Goal: Check status: Check status

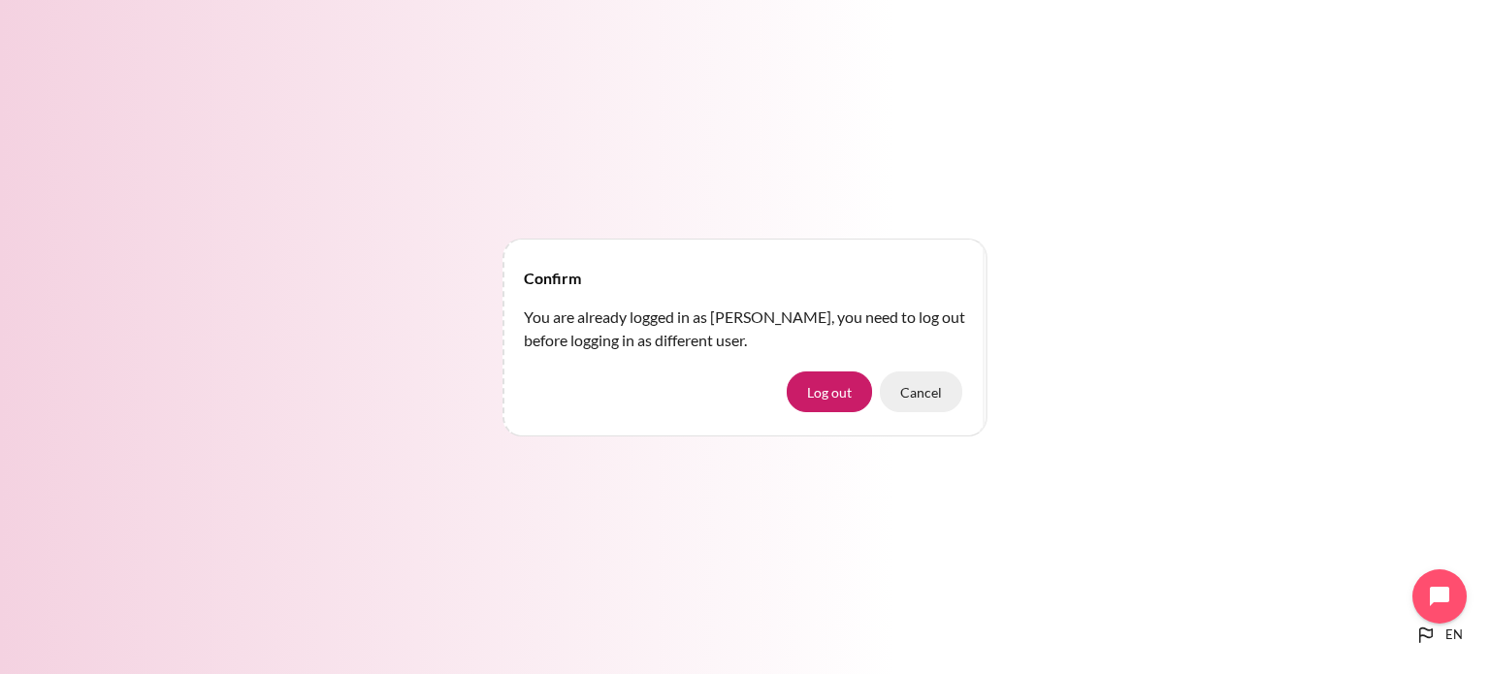
click at [936, 391] on button "Cancel" at bounding box center [921, 392] width 82 height 41
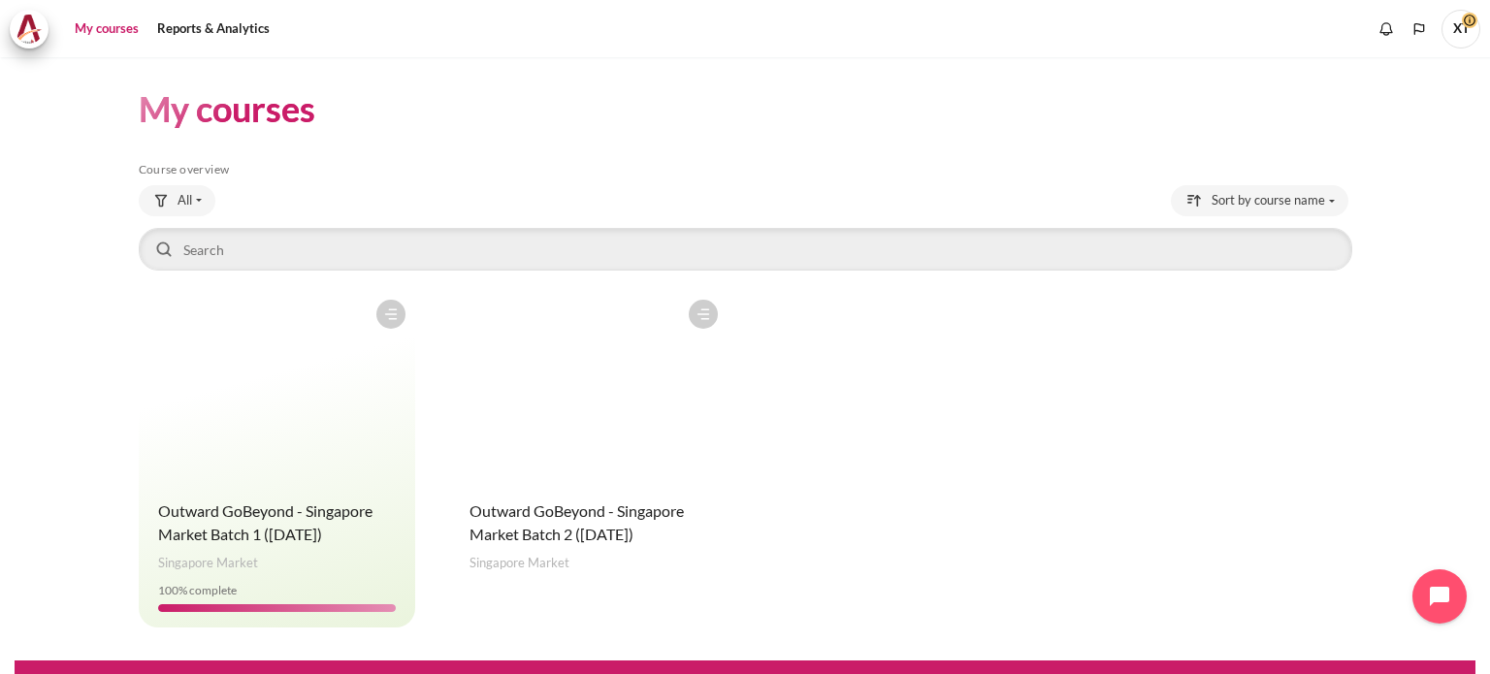
click at [495, 500] on h4 "Course name Outward GoBeyond - Singapore Market Batch 2 ([DATE])" at bounding box center [588, 523] width 239 height 47
click at [508, 443] on figure "Content" at bounding box center [588, 387] width 277 height 194
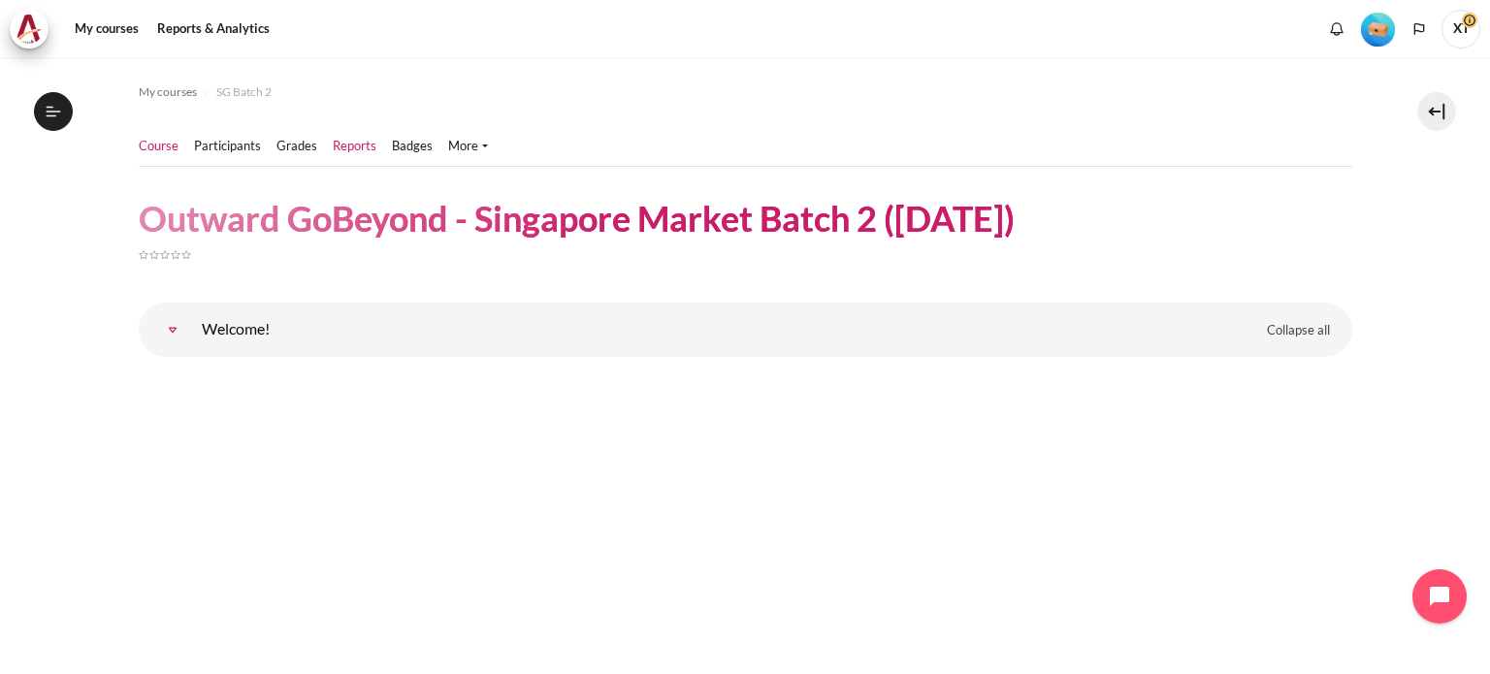
click at [353, 149] on link "Reports" at bounding box center [355, 146] width 44 height 19
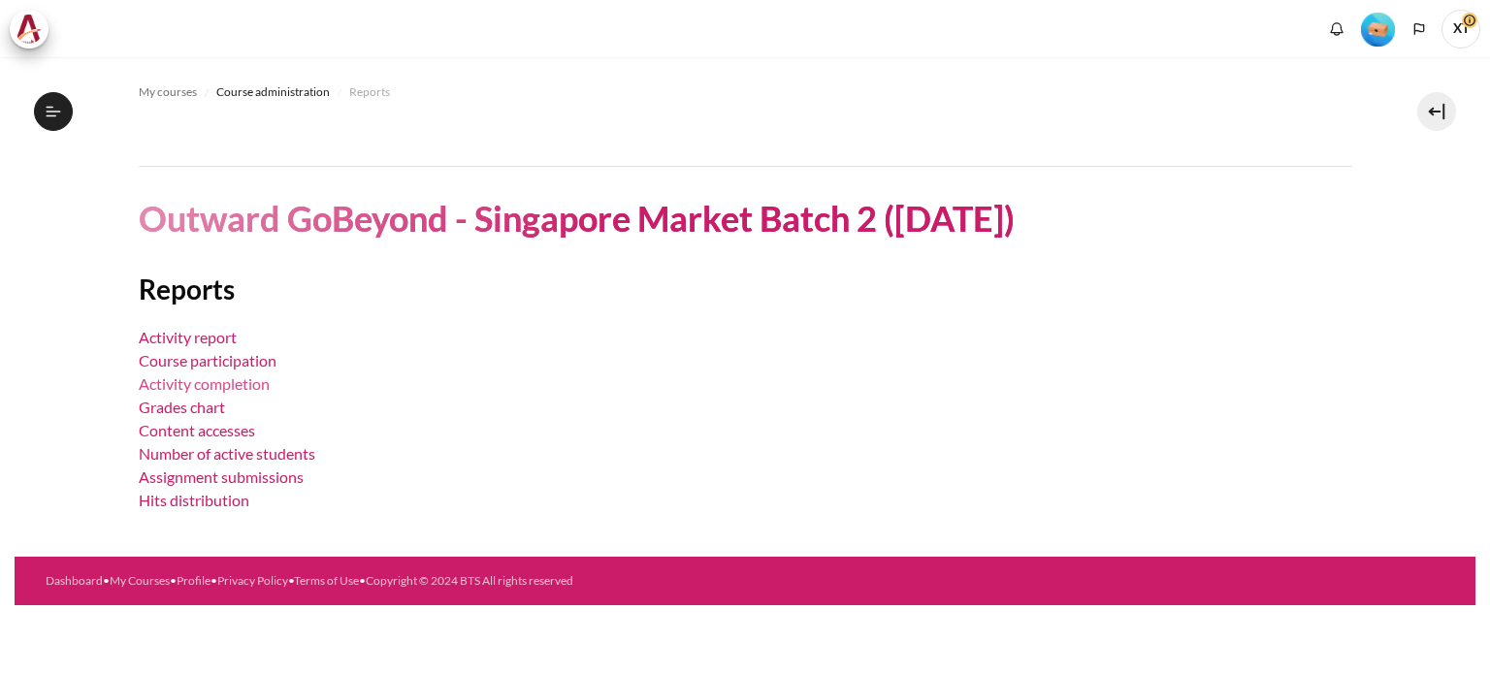
click at [205, 385] on link "Activity completion" at bounding box center [204, 383] width 131 height 18
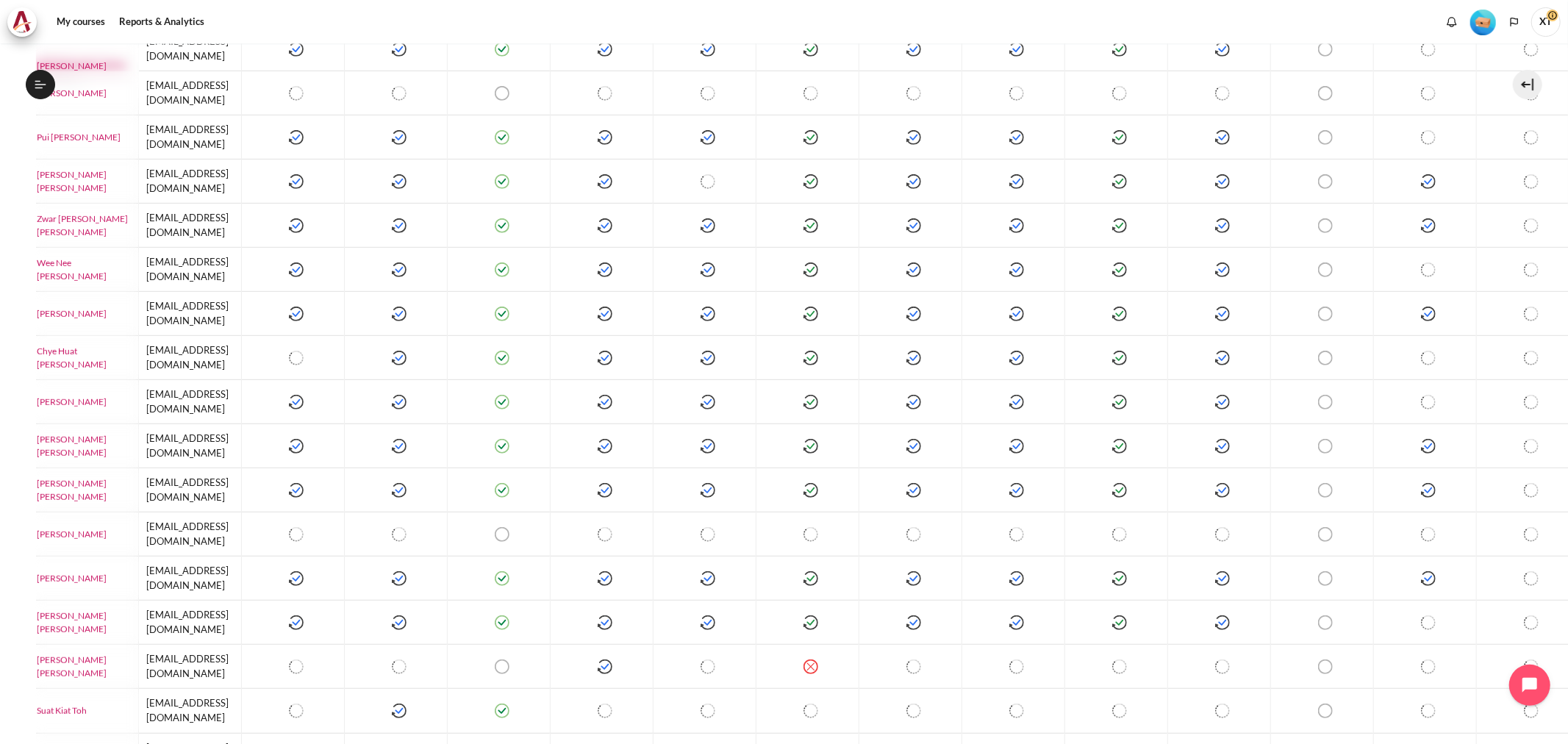
scroll to position [597, 113]
